Goal: Find specific page/section: Find specific page/section

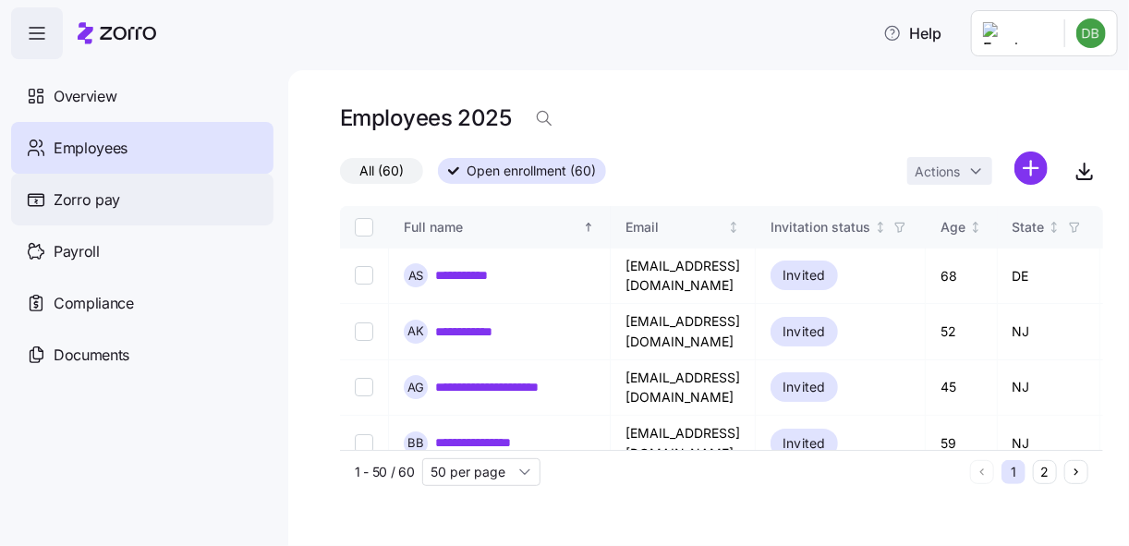
click at [110, 214] on div "Zorro pay" at bounding box center [142, 200] width 262 height 52
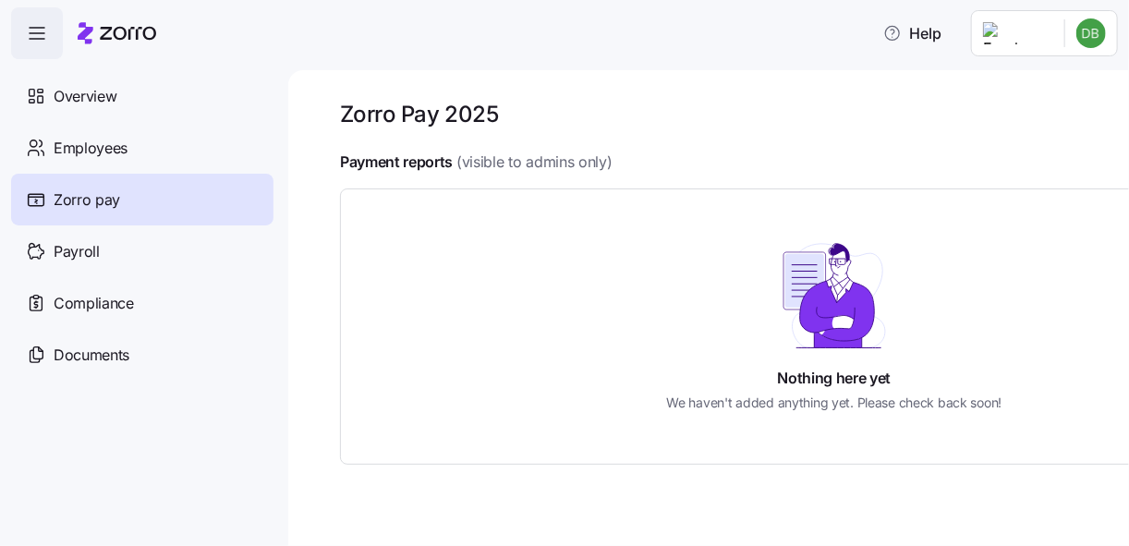
click at [1100, 32] on html "Help Overview Employees Zorro pay Payroll Compliance Documents Zorro Pay 2025 P…" at bounding box center [564, 267] width 1129 height 535
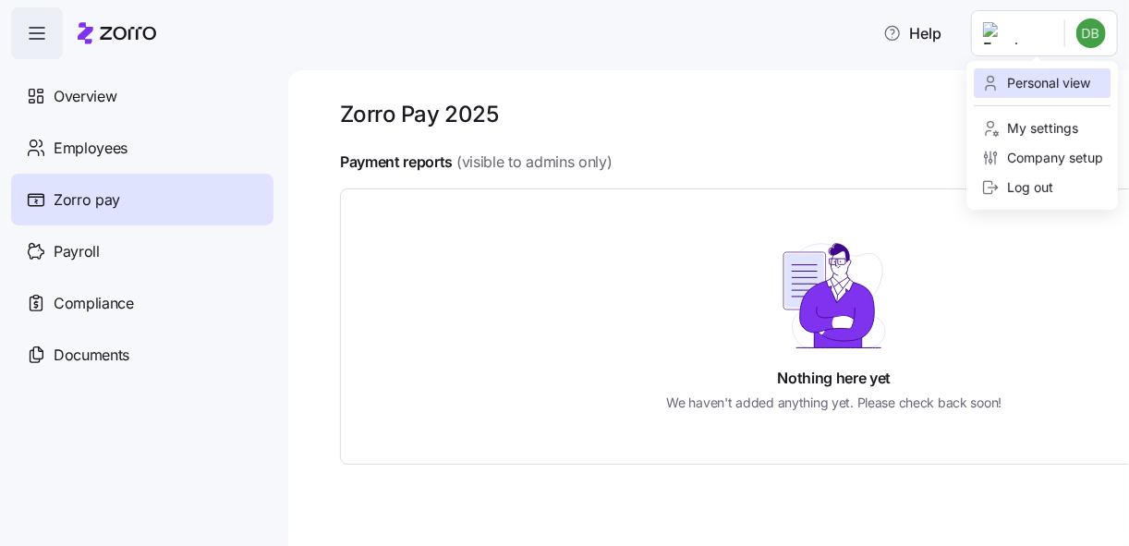
click at [1074, 79] on div "Personal view" at bounding box center [1035, 83] width 109 height 20
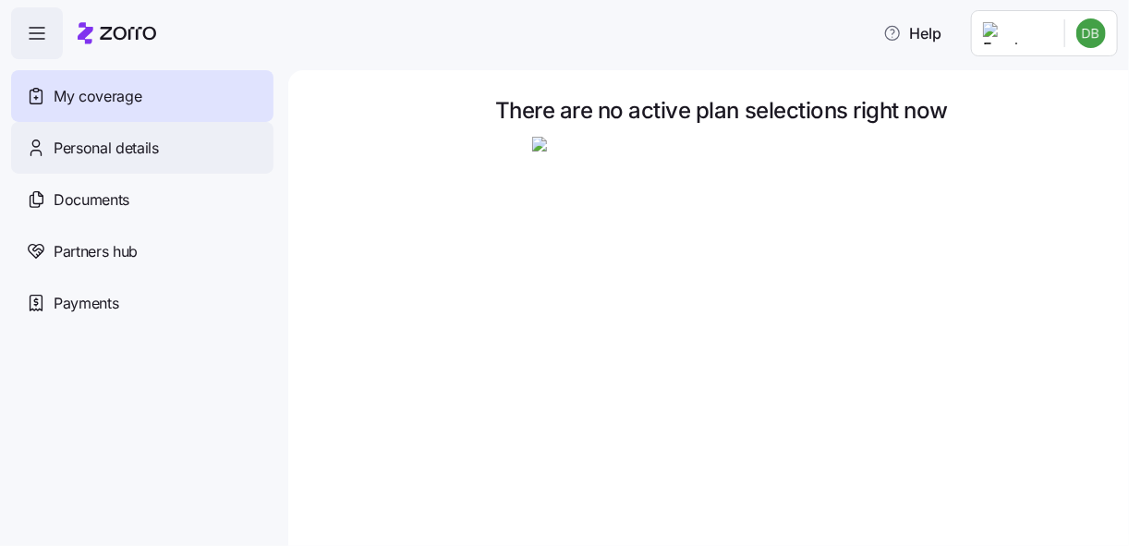
click at [119, 154] on span "Personal details" at bounding box center [106, 148] width 105 height 23
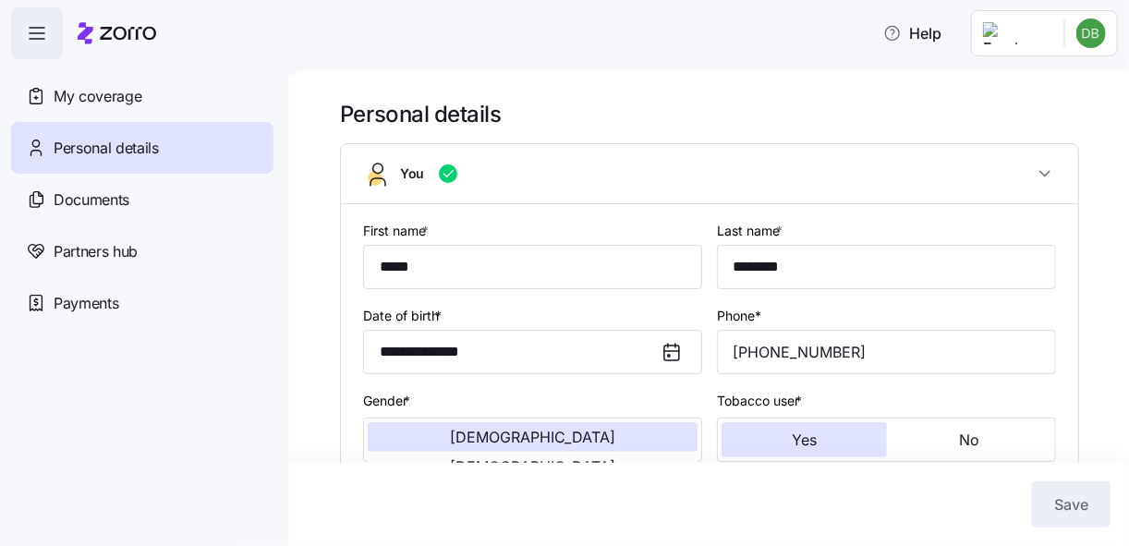
click at [1095, 30] on html "**********" at bounding box center [564, 267] width 1129 height 535
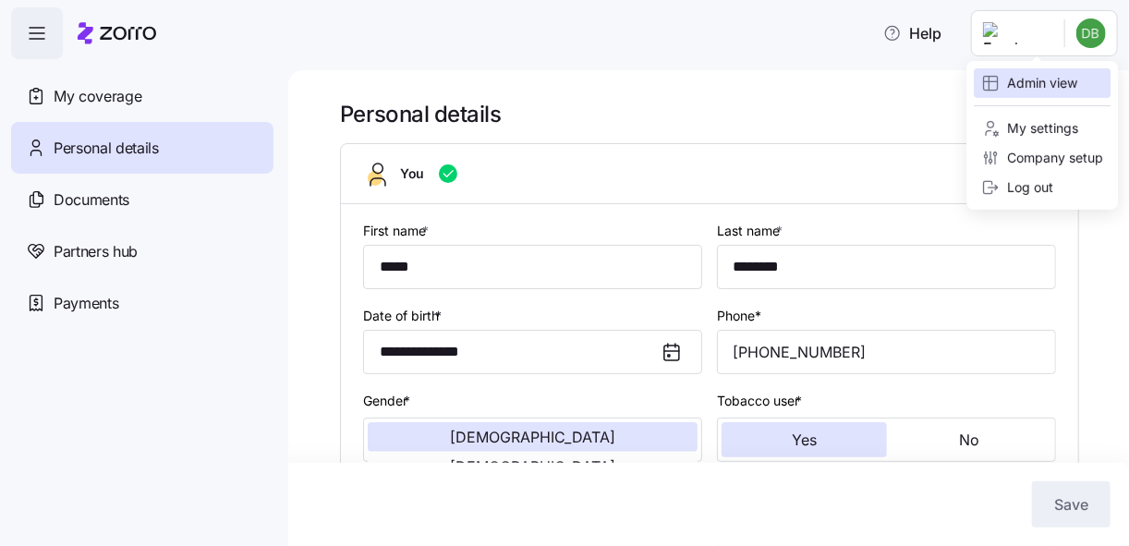
click at [1056, 82] on div "Admin view" at bounding box center [1029, 83] width 96 height 20
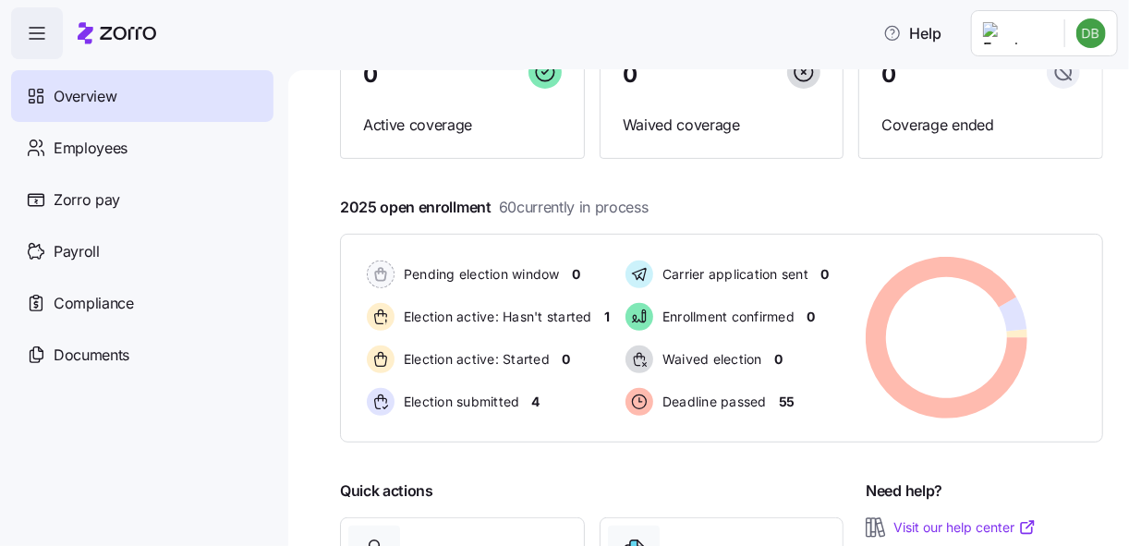
scroll to position [222, 0]
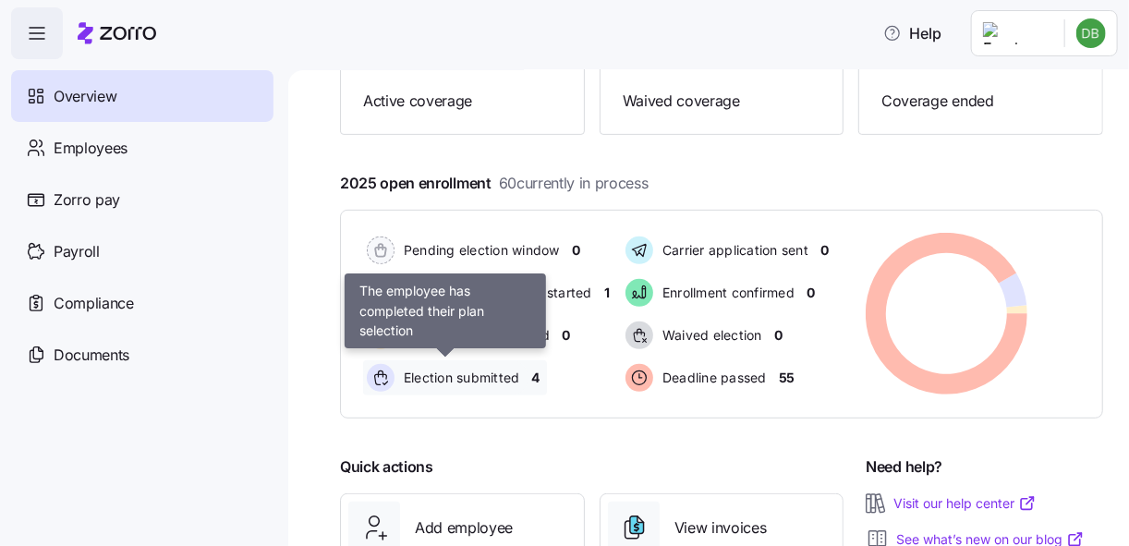
click at [468, 371] on span "Election submitted" at bounding box center [459, 378] width 122 height 18
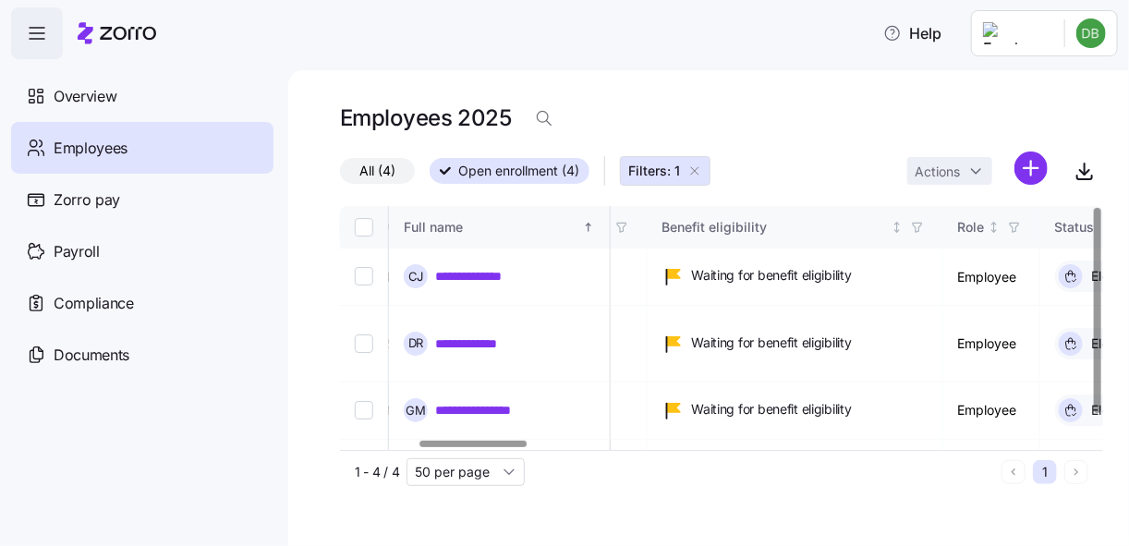
click at [511, 441] on div at bounding box center [473, 444] width 106 height 6
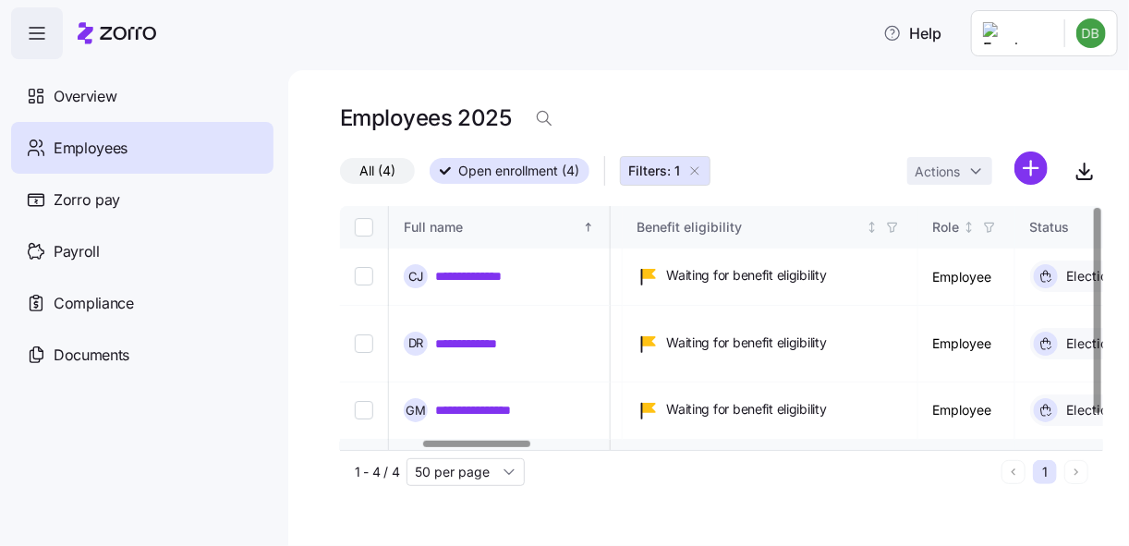
click at [518, 440] on td "J R *********" at bounding box center [500, 468] width 222 height 56
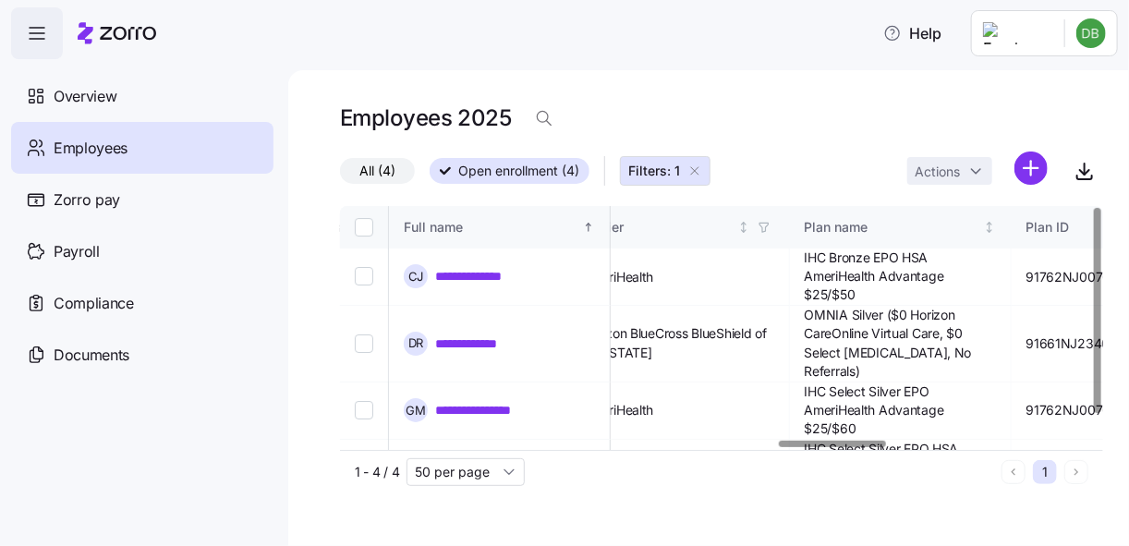
click at [856, 441] on div at bounding box center [832, 444] width 106 height 6
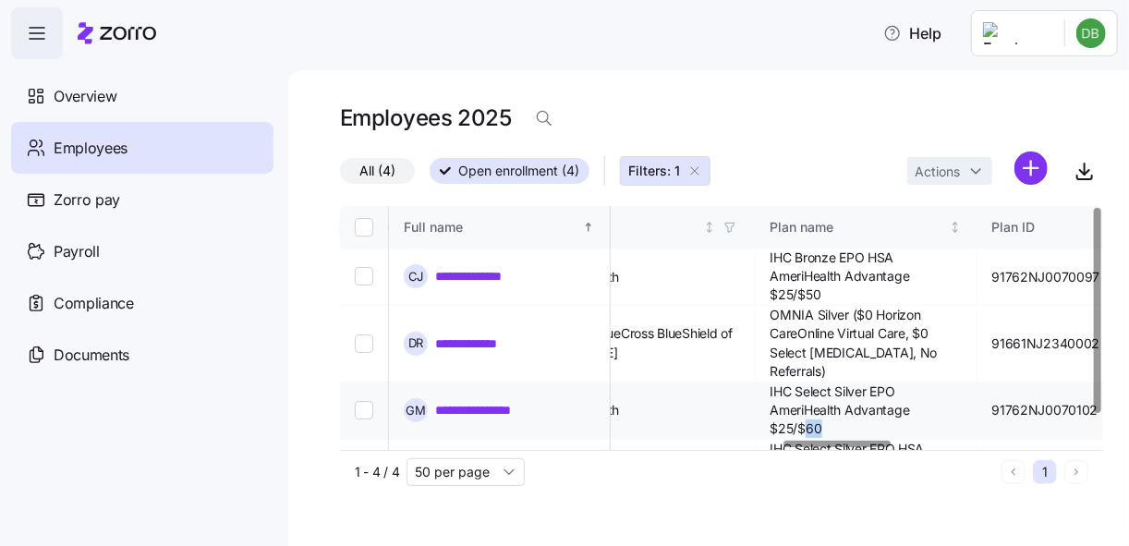
drag, startPoint x: 870, startPoint y: 415, endPoint x: 902, endPoint y: 414, distance: 31.4
click at [902, 414] on span "IHC Select Silver EPO AmeriHealth Advantage $25/$60" at bounding box center [866, 411] width 191 height 56
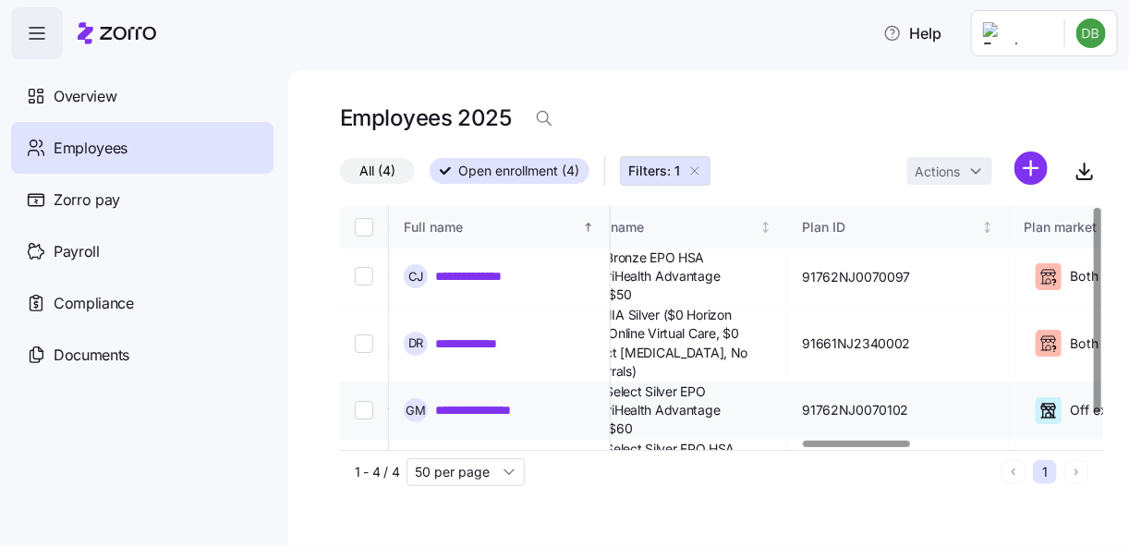
click at [881, 441] on div at bounding box center [857, 444] width 106 height 6
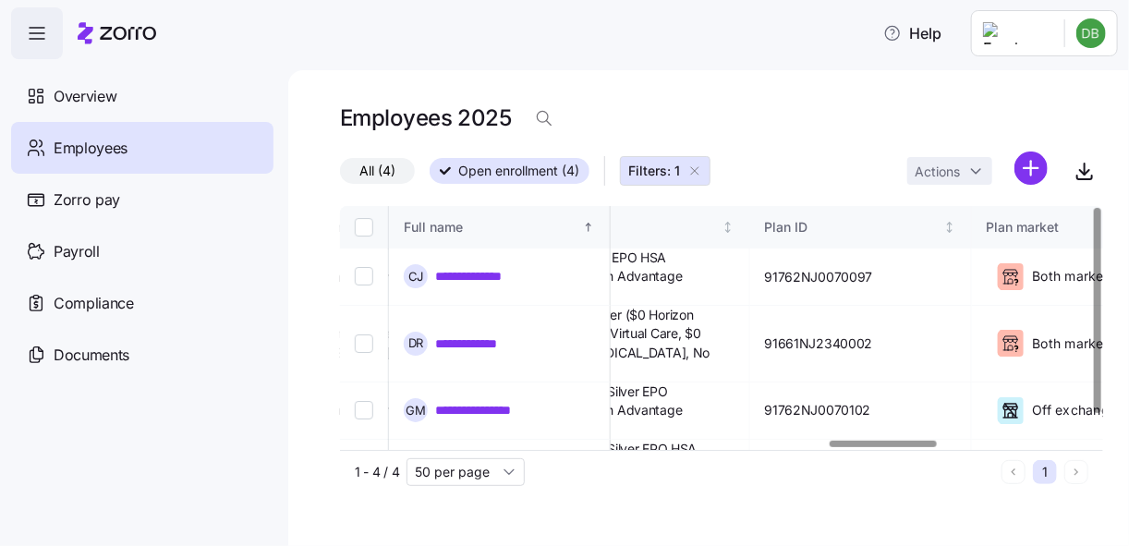
click at [885, 439] on div at bounding box center [716, 444] width 752 height 11
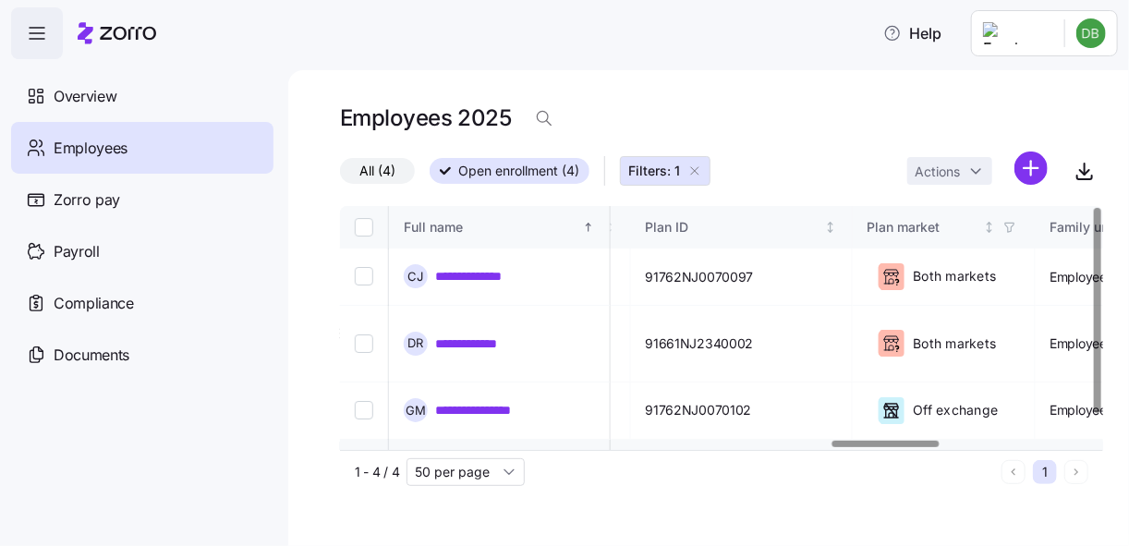
drag, startPoint x: 888, startPoint y: 438, endPoint x: 911, endPoint y: 436, distance: 23.2
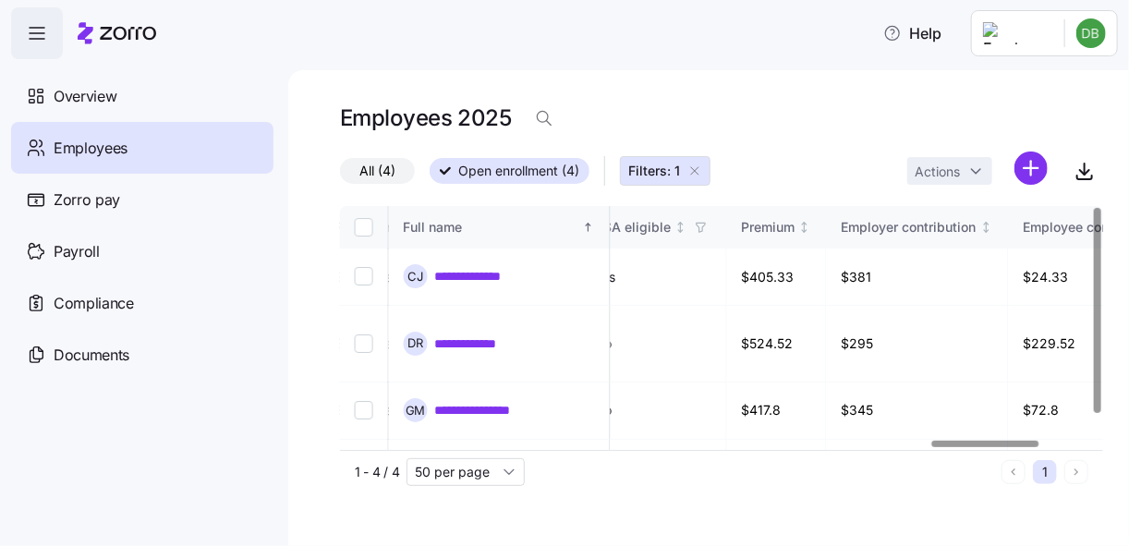
scroll to position [0, 4239]
click at [1001, 443] on div at bounding box center [986, 444] width 106 height 6
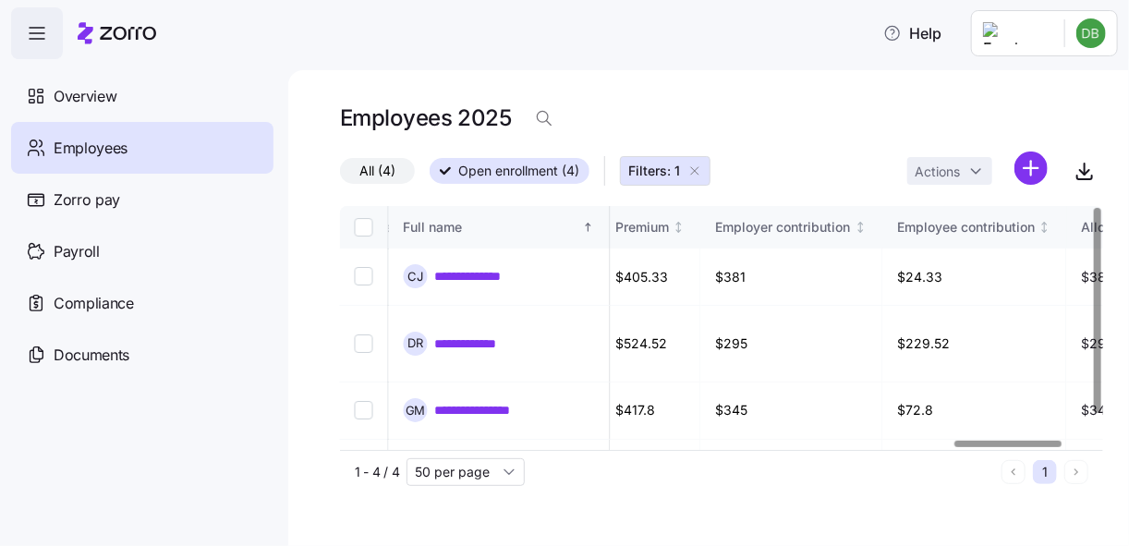
scroll to position [0, 4399]
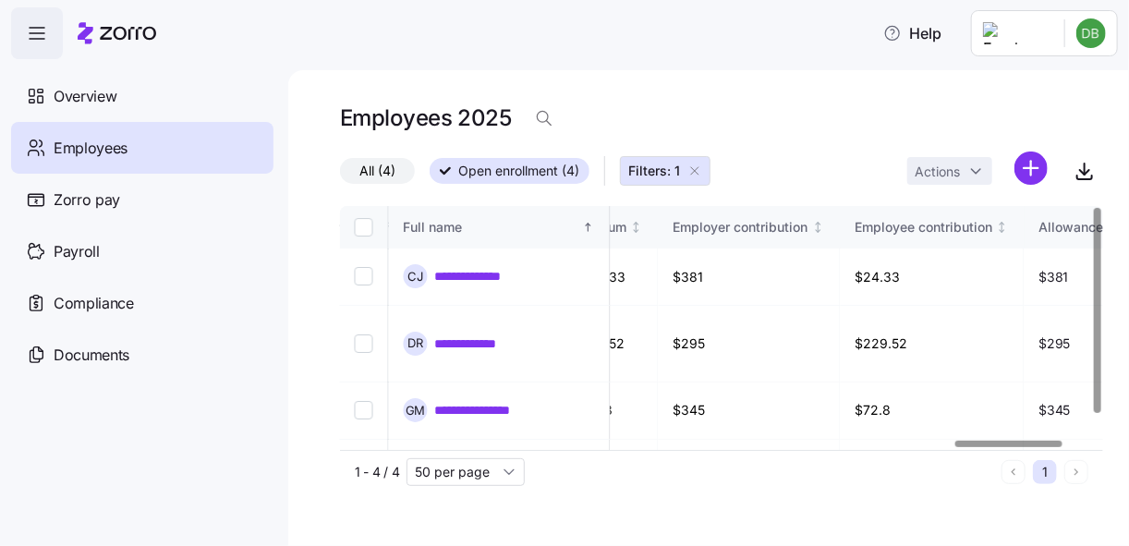
click at [1028, 441] on div at bounding box center [1008, 444] width 106 height 6
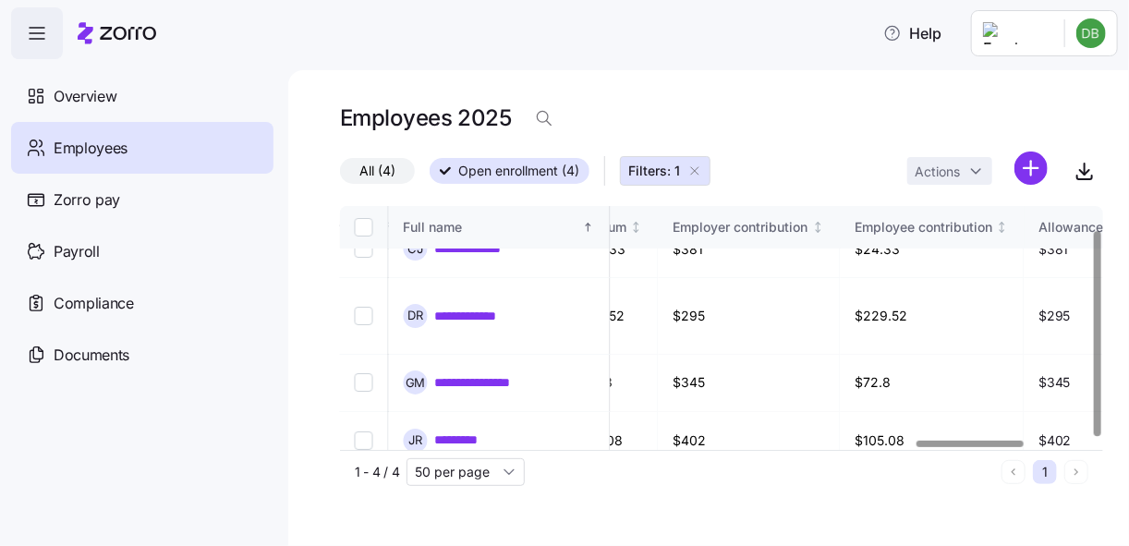
scroll to position [28, 4122]
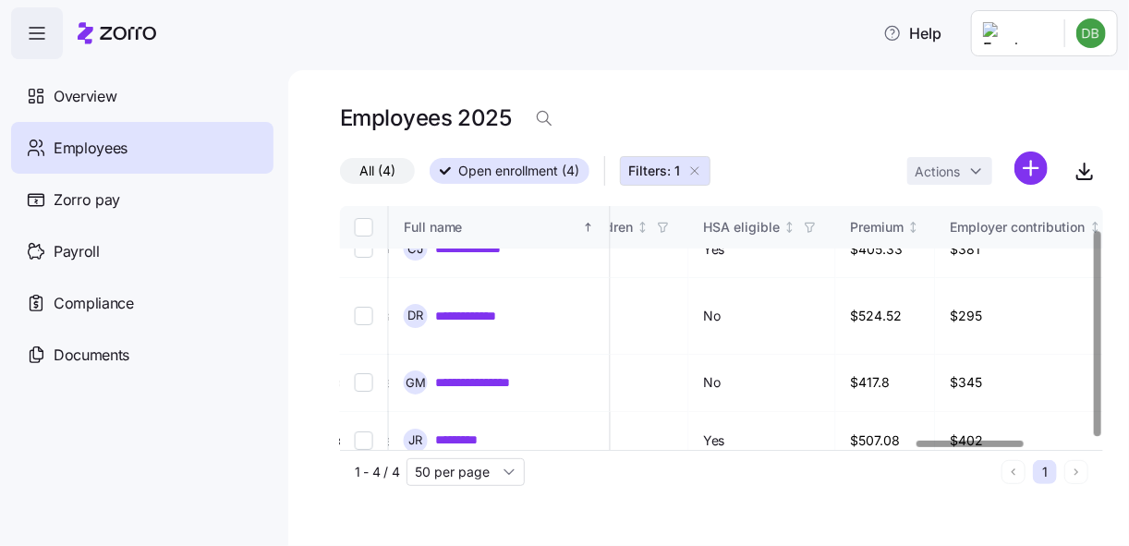
click at [969, 440] on div at bounding box center [716, 444] width 752 height 11
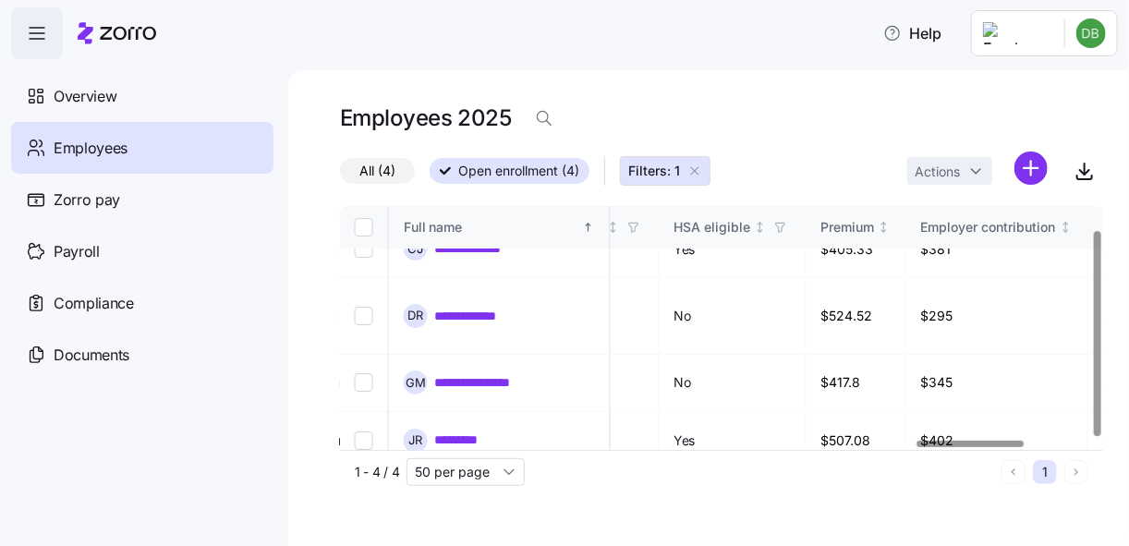
click at [1013, 445] on div at bounding box center [971, 444] width 106 height 6
click at [1014, 445] on div at bounding box center [974, 444] width 106 height 6
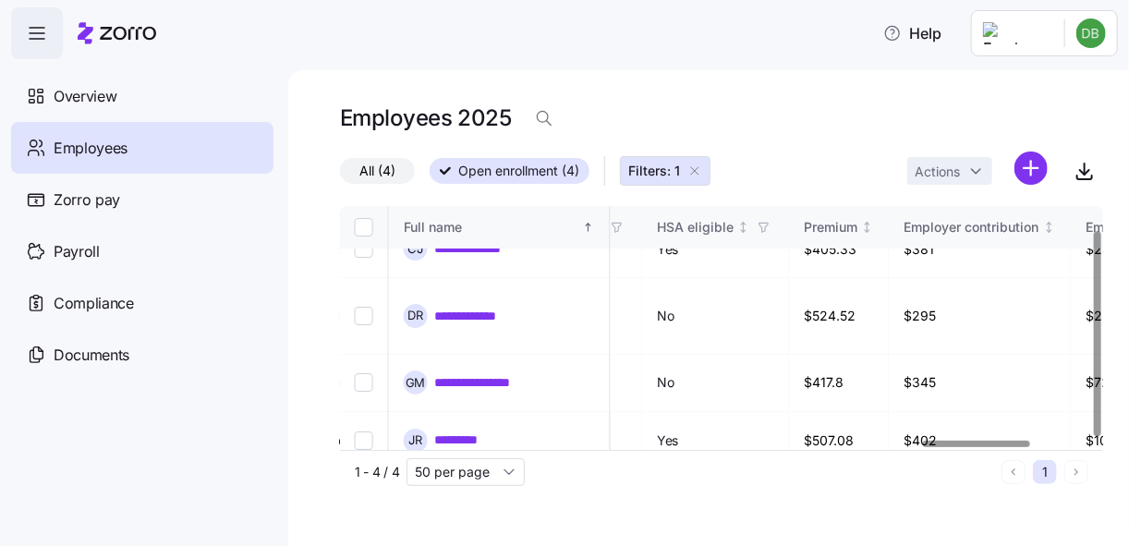
click at [1004, 444] on div at bounding box center [976, 444] width 106 height 6
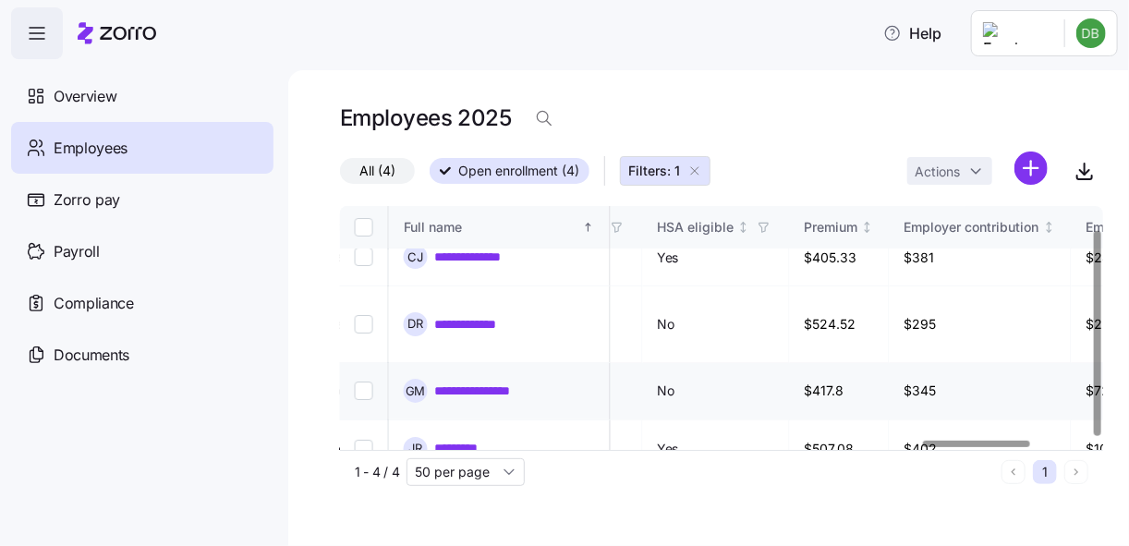
scroll to position [0, 4168]
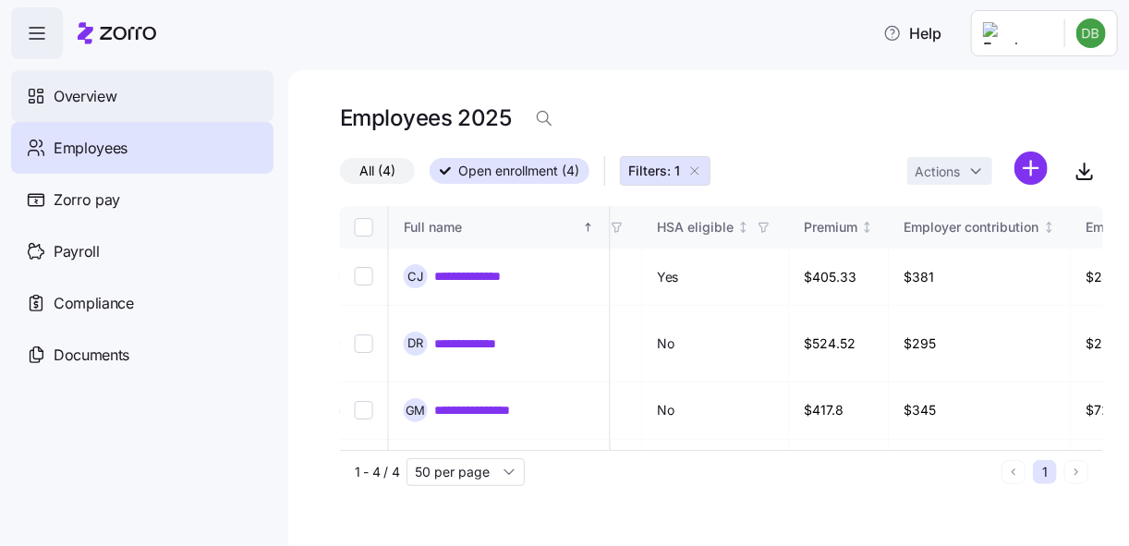
click at [115, 101] on span "Overview" at bounding box center [85, 96] width 63 height 23
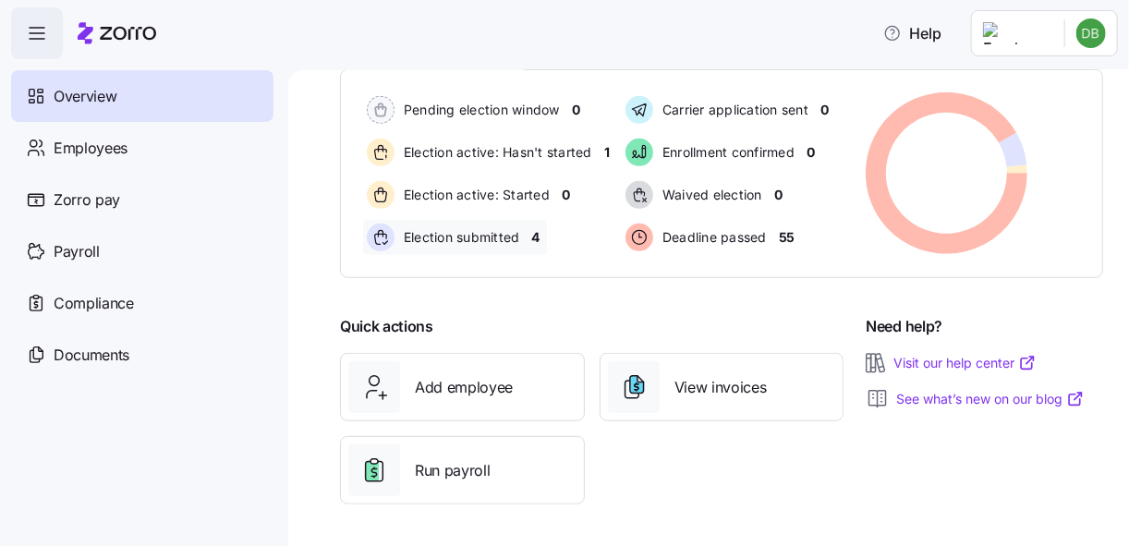
scroll to position [288, 0]
